Goal: Find specific page/section: Find specific page/section

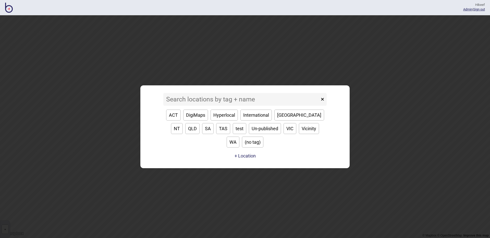
click at [227, 103] on input at bounding box center [241, 99] width 156 height 13
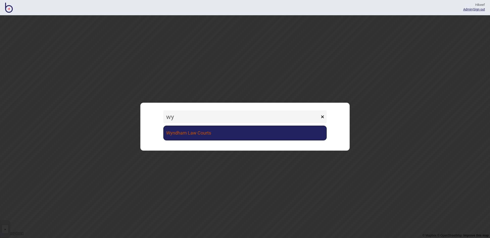
type input "wy"
click at [222, 136] on link "Wyndham Law Courts" at bounding box center [244, 133] width 163 height 15
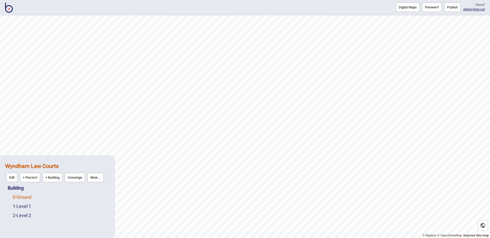
click at [29, 197] on link "0 - Ground" at bounding box center [22, 197] width 19 height 5
click at [406, 8] on button "Digital Maps" at bounding box center [408, 7] width 24 height 9
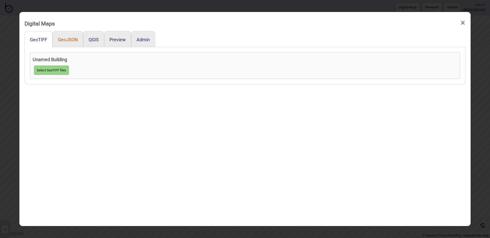
click at [74, 40] on button "GeoJSON" at bounding box center [68, 39] width 20 height 5
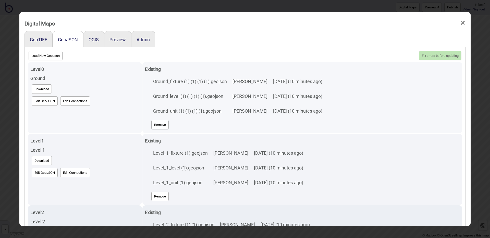
click at [45, 98] on button "Edit GeoJSON" at bounding box center [45, 100] width 26 height 9
